Goal: Task Accomplishment & Management: Manage account settings

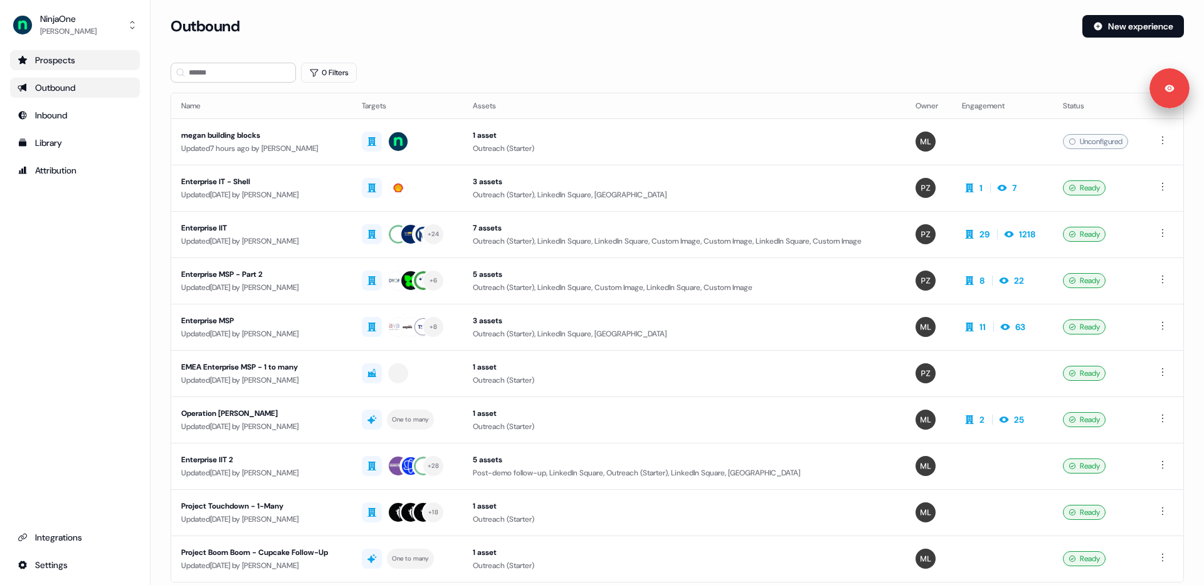
click at [68, 58] on div "Prospects" at bounding box center [75, 60] width 115 height 13
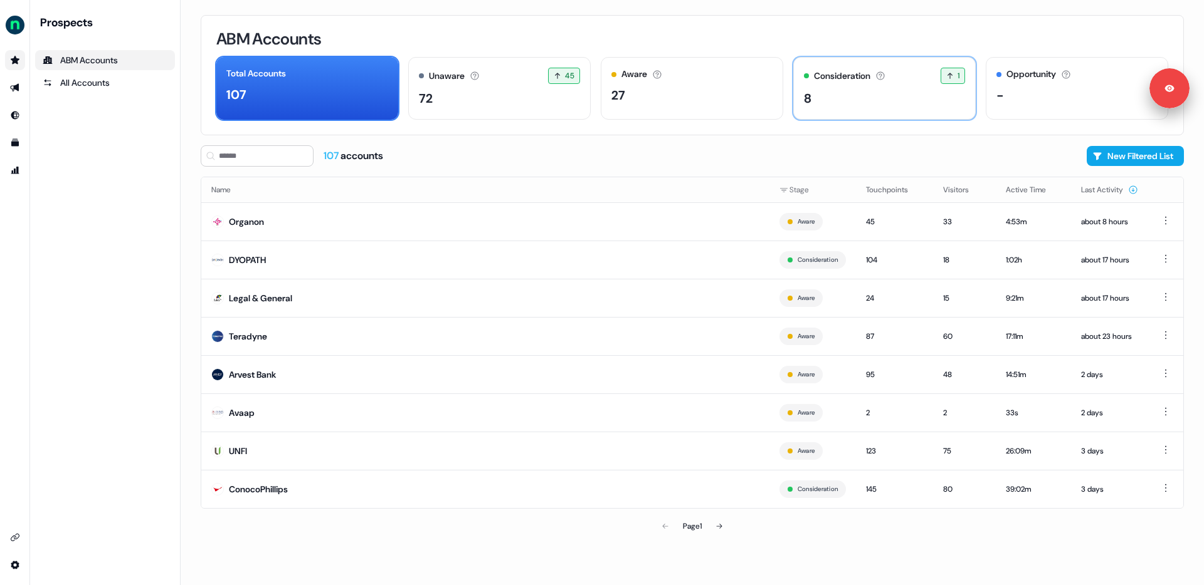
click at [853, 110] on div "Consideration Accounts with 25+ minutes of usage and 2+ visitors in the last 60…" at bounding box center [884, 88] width 182 height 63
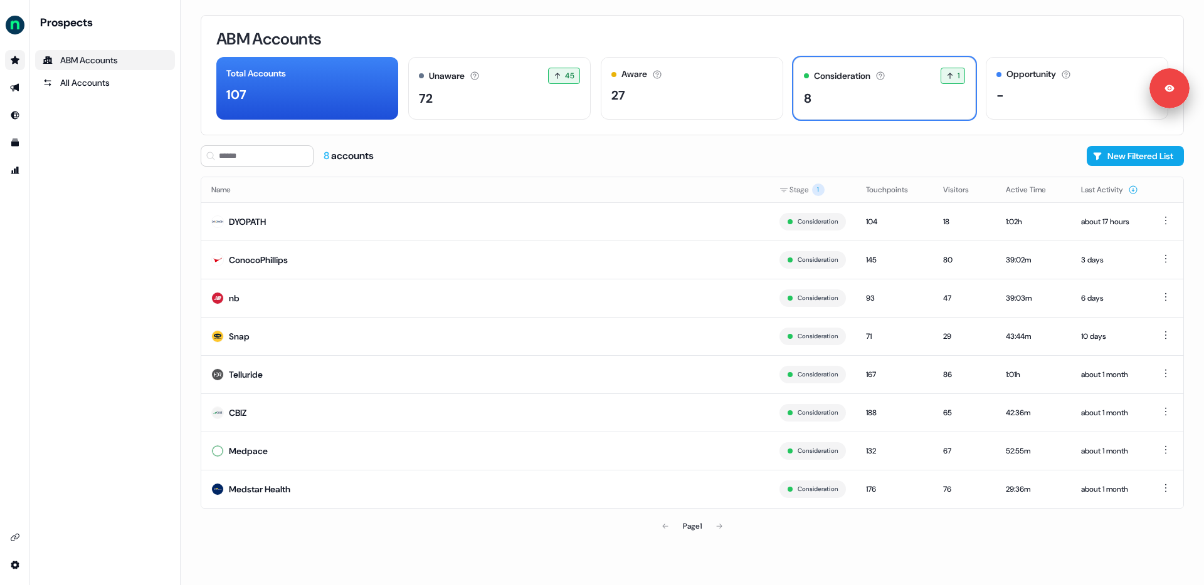
click at [184, 333] on div "ABM Accounts Total Accounts 107 Unaware The default stage all accounts start in…" at bounding box center [692, 292] width 1023 height 585
click at [187, 328] on div "ABM Accounts Total Accounts 107 Unaware The default stage all accounts start in…" at bounding box center [692, 292] width 1023 height 585
click at [16, 115] on icon "Go to Inbound" at bounding box center [15, 116] width 8 height 8
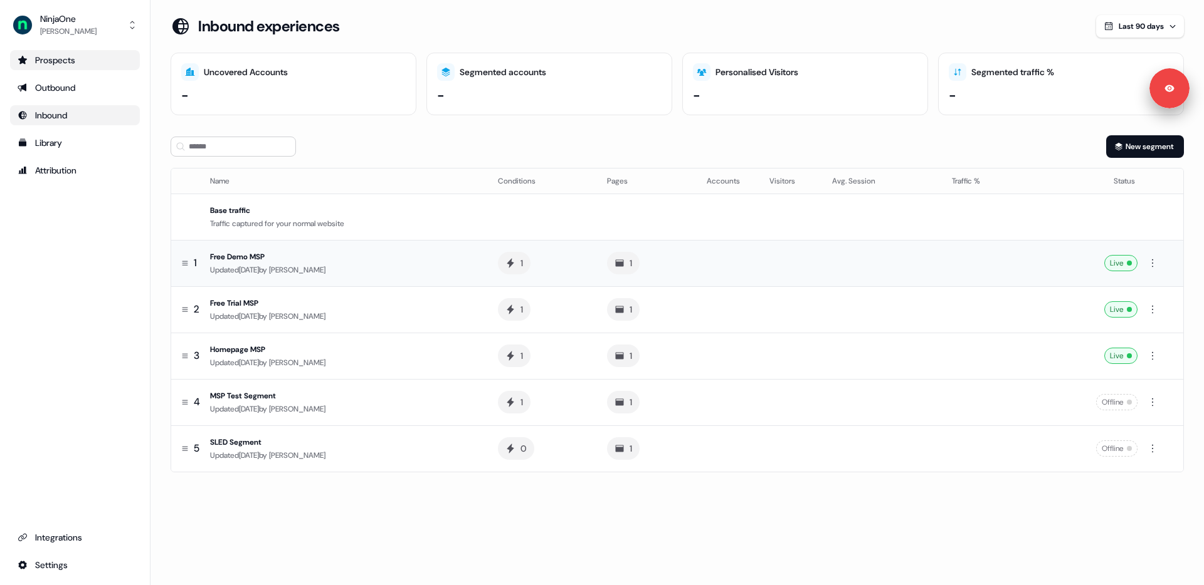
click at [286, 264] on div "Updated [DATE] by [PERSON_NAME]" at bounding box center [344, 270] width 268 height 13
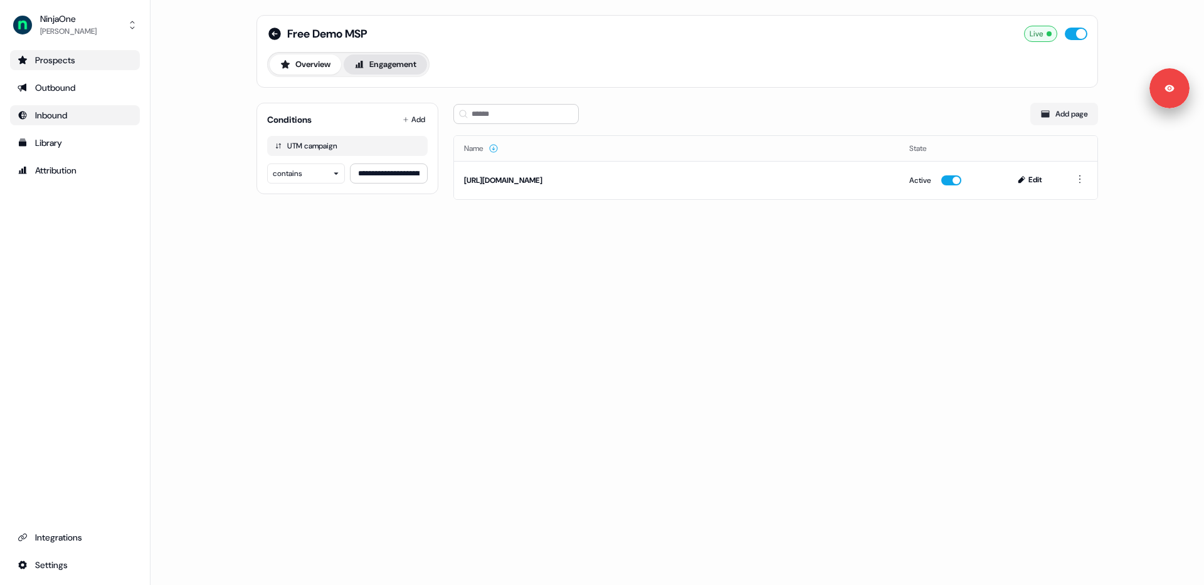
click at [380, 67] on button "Engagement" at bounding box center [385, 65] width 83 height 20
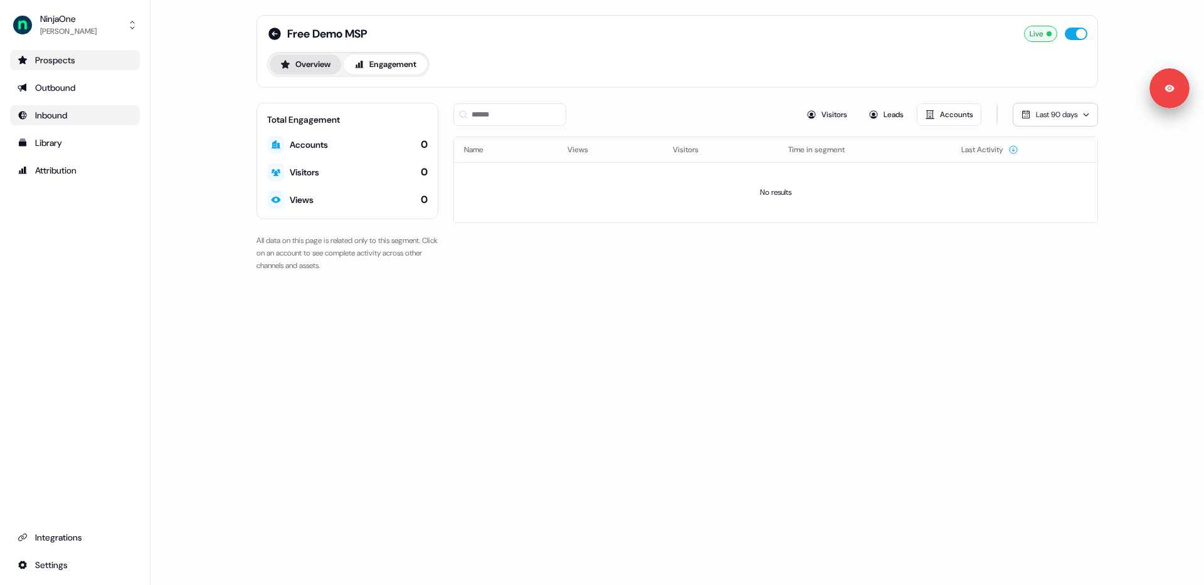
click at [308, 66] on button "Overview" at bounding box center [305, 65] width 71 height 20
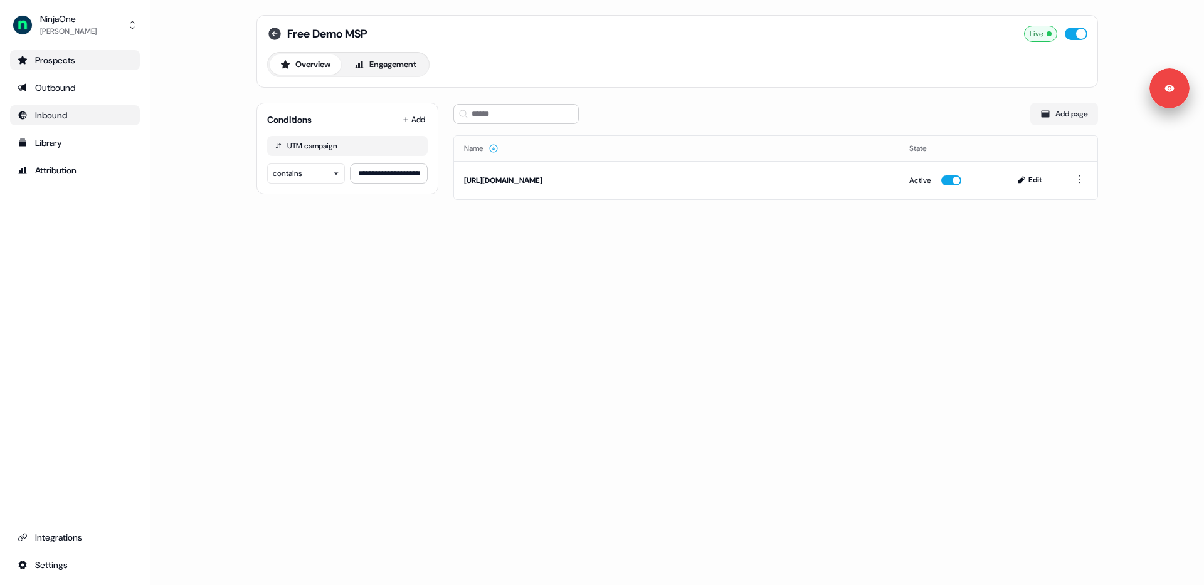
click at [275, 28] on icon at bounding box center [274, 34] width 13 height 13
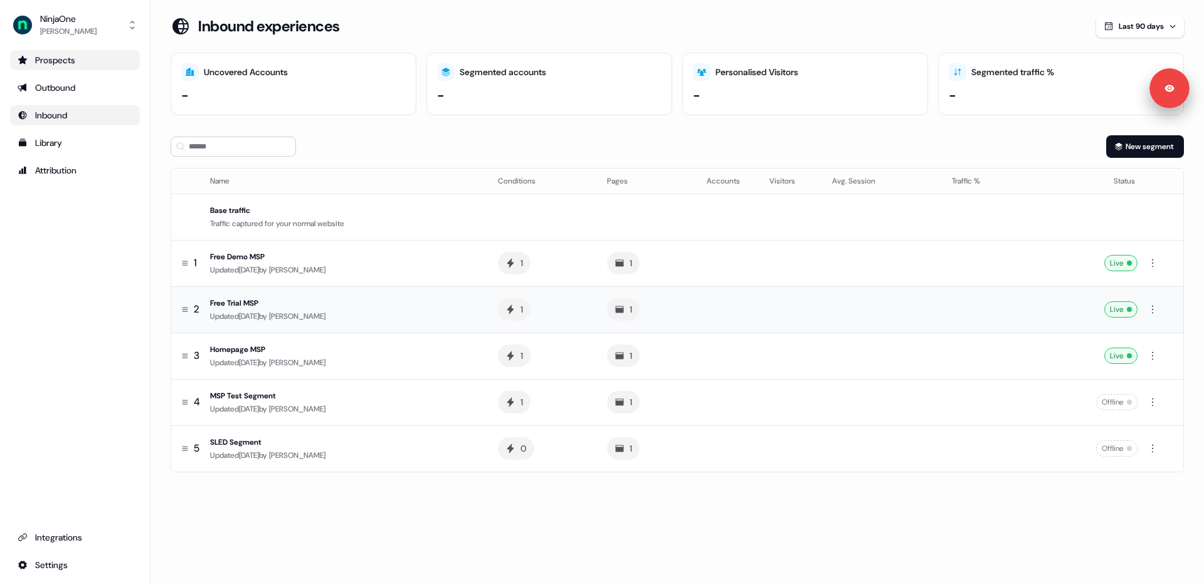
click at [286, 301] on div "Free Trial MSP" at bounding box center [344, 303] width 268 height 13
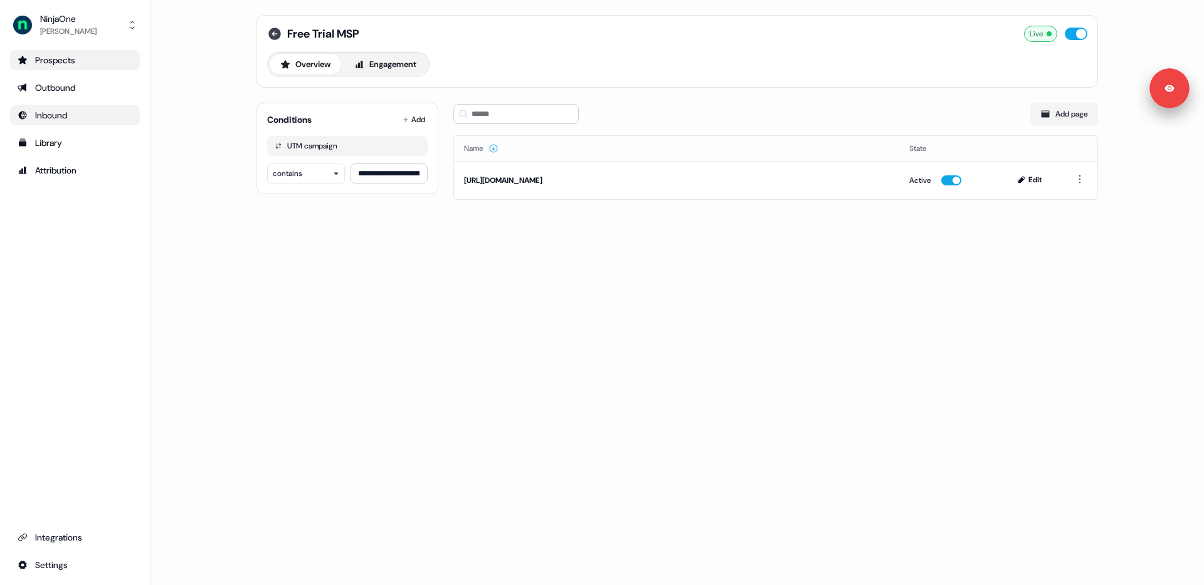
click at [275, 31] on icon at bounding box center [274, 34] width 13 height 13
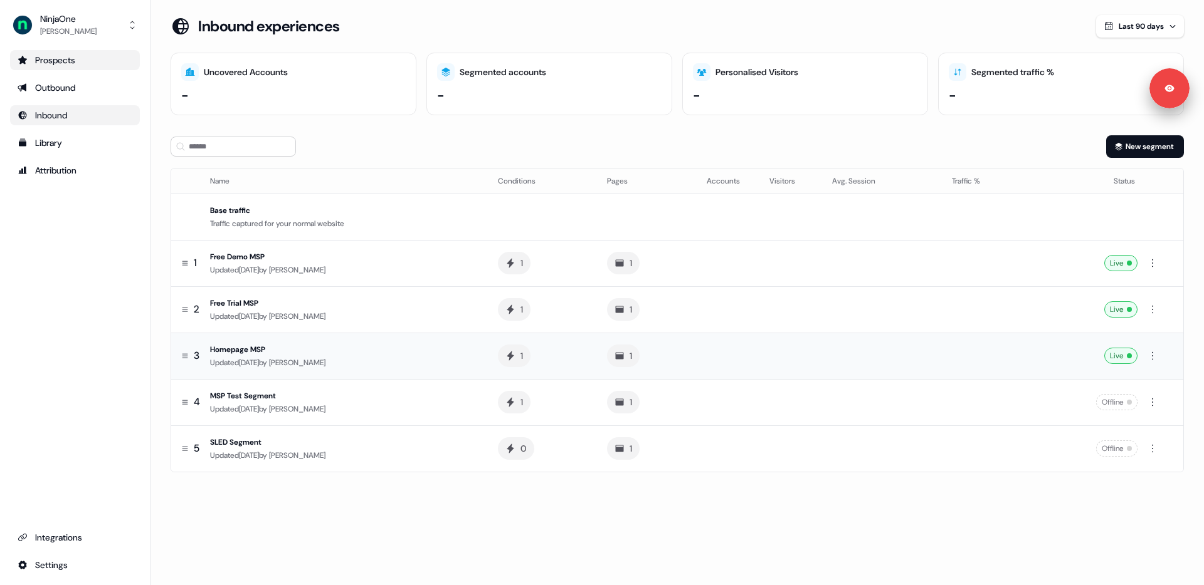
click at [252, 347] on div "Homepage MSP" at bounding box center [344, 350] width 268 height 13
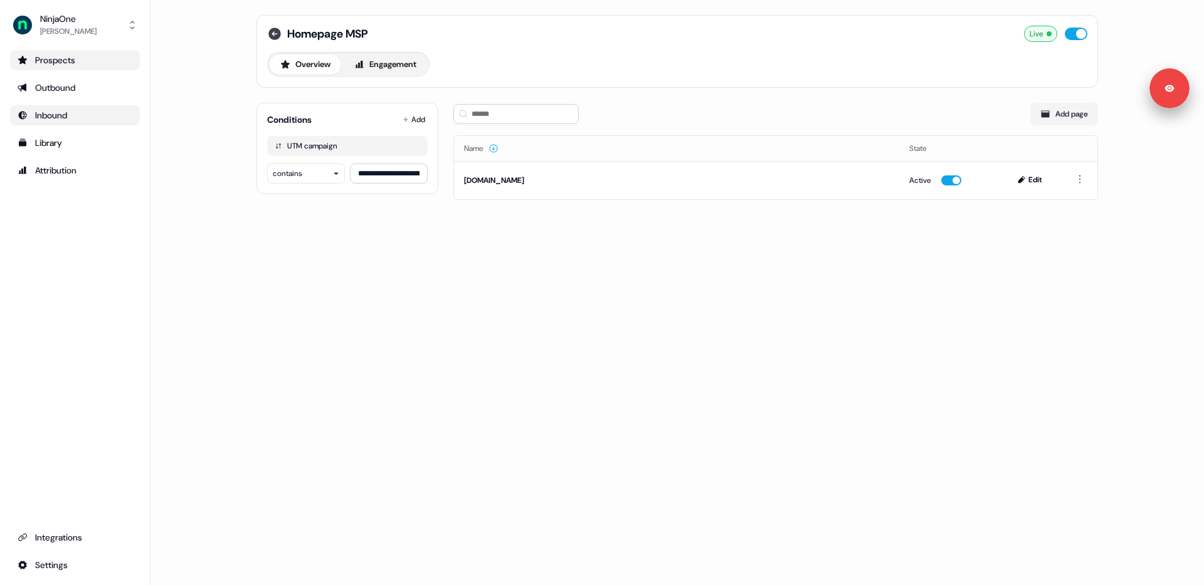
click at [275, 34] on icon at bounding box center [274, 34] width 13 height 13
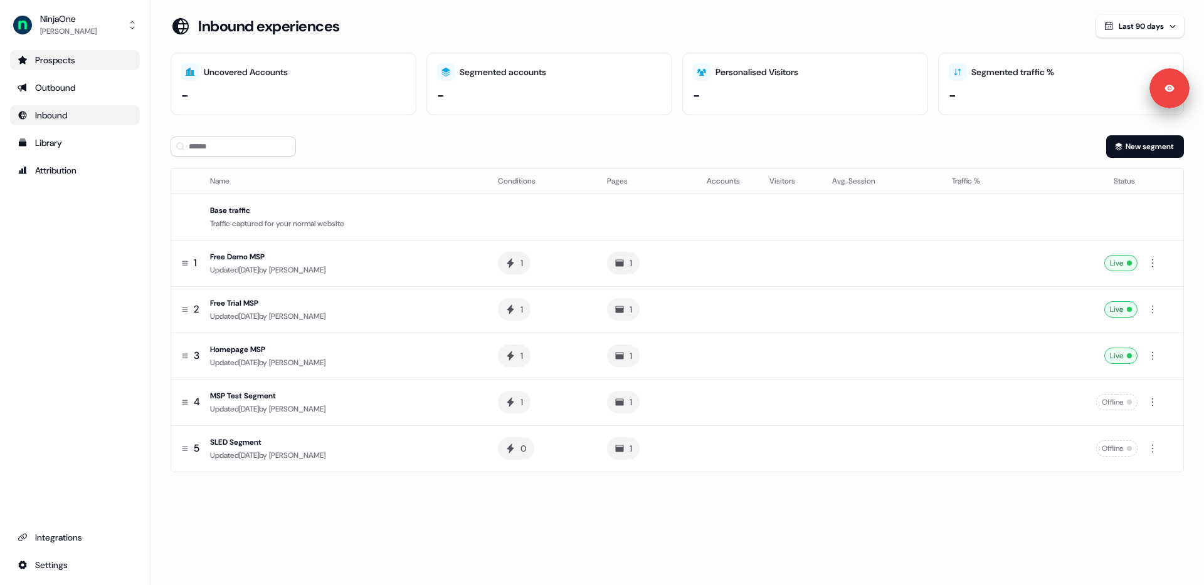
click at [160, 217] on section "Loading... Inbound experiences Last 90 days Uncovered Accounts - Segmented acco…" at bounding box center [676, 261] width 1053 height 493
click at [307, 269] on span "[PERSON_NAME]" at bounding box center [297, 270] width 56 height 10
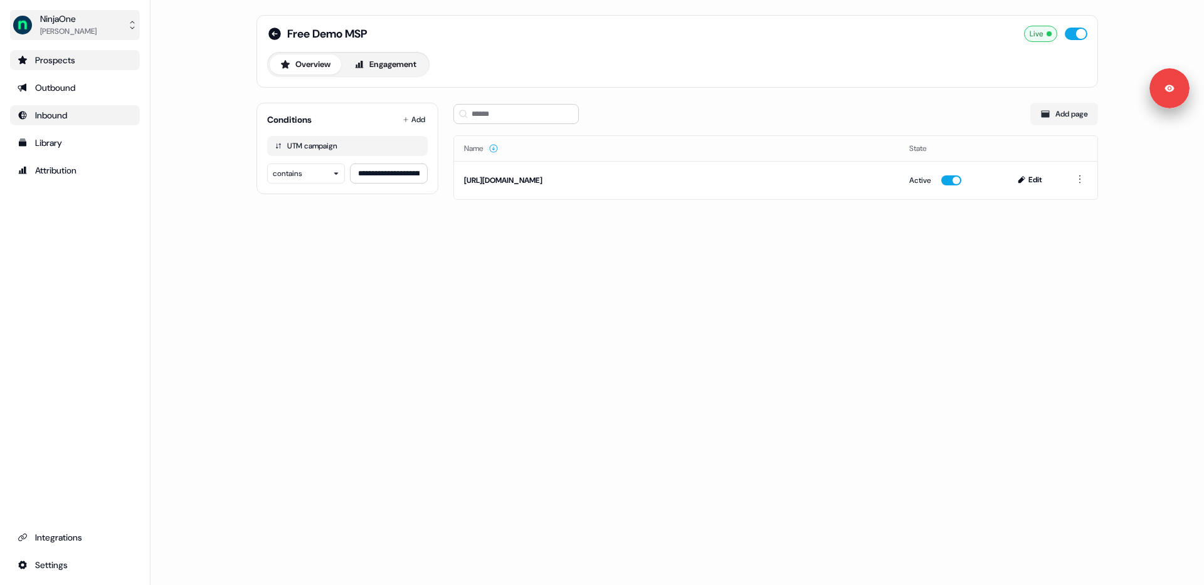
click at [89, 21] on button "NinjaOne [PERSON_NAME]" at bounding box center [75, 25] width 130 height 30
click at [68, 101] on div "Logout" at bounding box center [74, 104] width 119 height 23
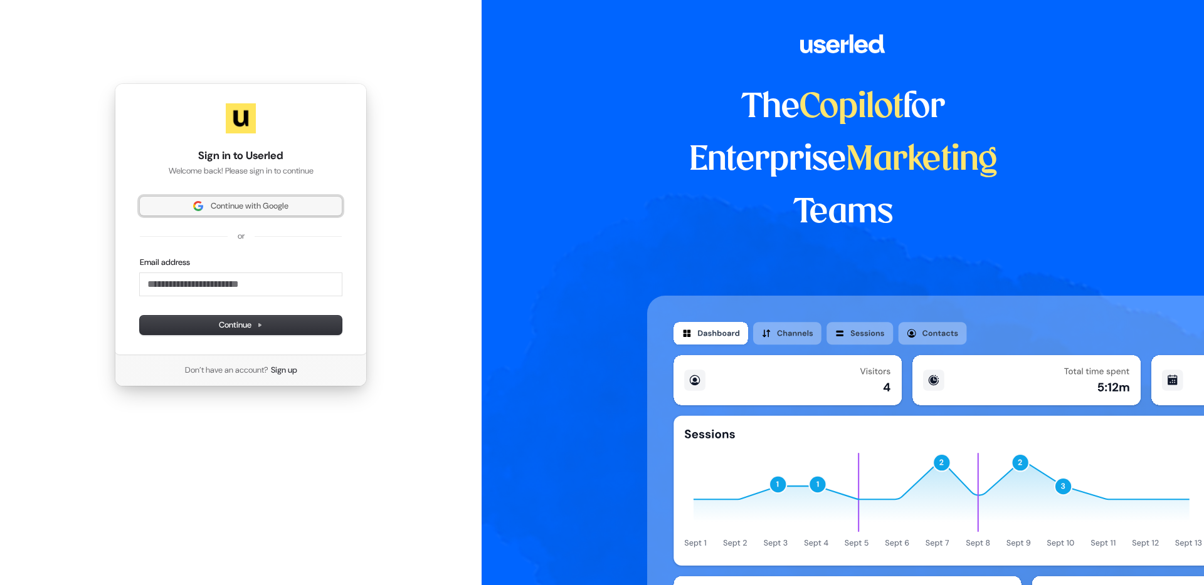
click at [200, 202] on img at bounding box center [198, 206] width 10 height 10
